Goal: Information Seeking & Learning: Learn about a topic

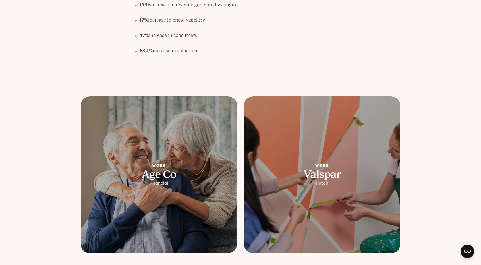
scroll to position [2076, 0]
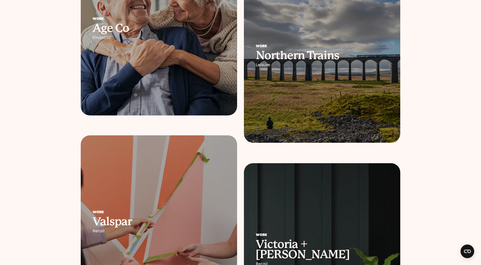
scroll to position [711, 0]
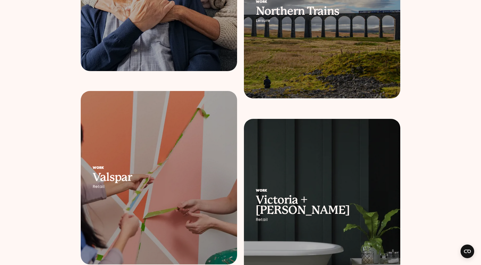
click at [279, 36] on div at bounding box center [322, 11] width 156 height 173
